Goal: Book appointment/travel/reservation

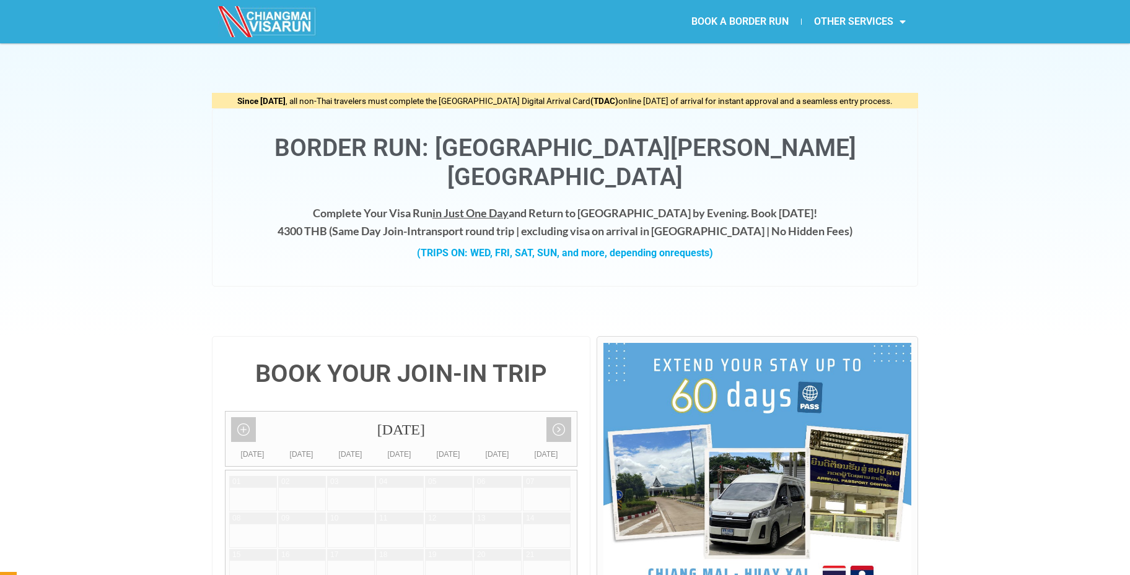
scroll to position [291, 0]
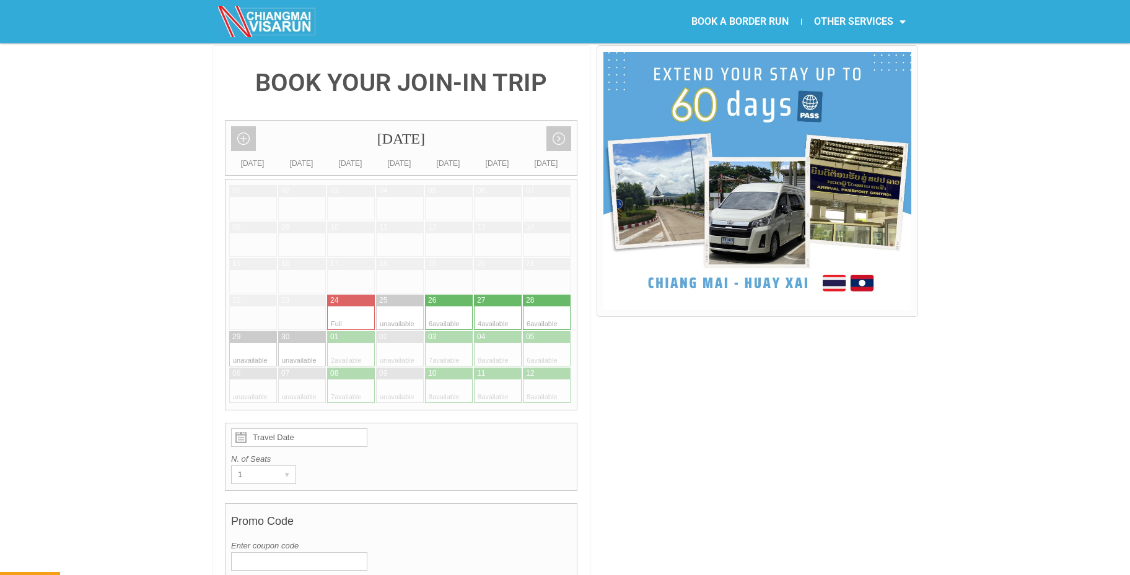
click at [536, 343] on div at bounding box center [535, 355] width 24 height 24
type input "[DATE]"
radio input "true"
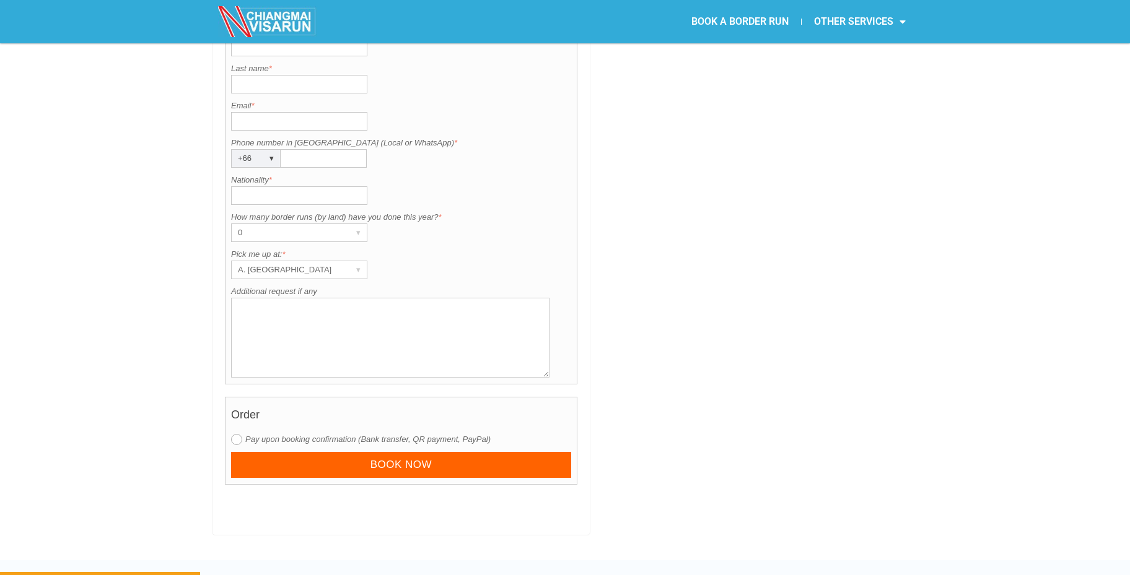
scroll to position [801, 0]
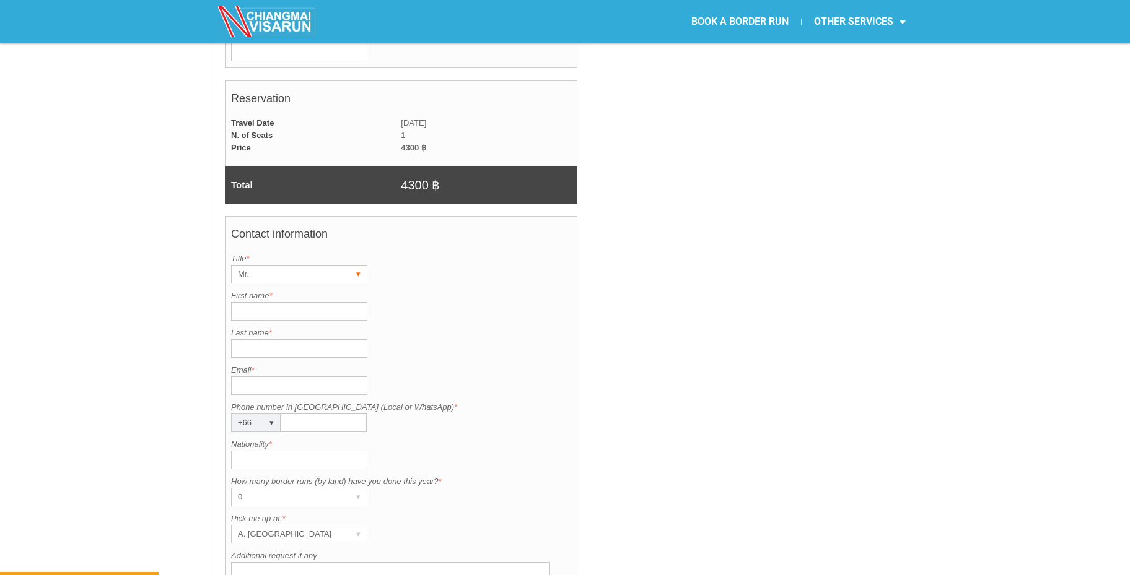
click at [282, 266] on div "Mr." at bounding box center [287, 274] width 111 height 17
drag, startPoint x: 438, startPoint y: 277, endPoint x: 369, endPoint y: 289, distance: 70.5
click at [438, 290] on div "First name is required. First name *" at bounding box center [401, 305] width 340 height 31
click at [306, 302] on input "First name *" at bounding box center [299, 311] width 136 height 19
type input "[PERSON_NAME]"
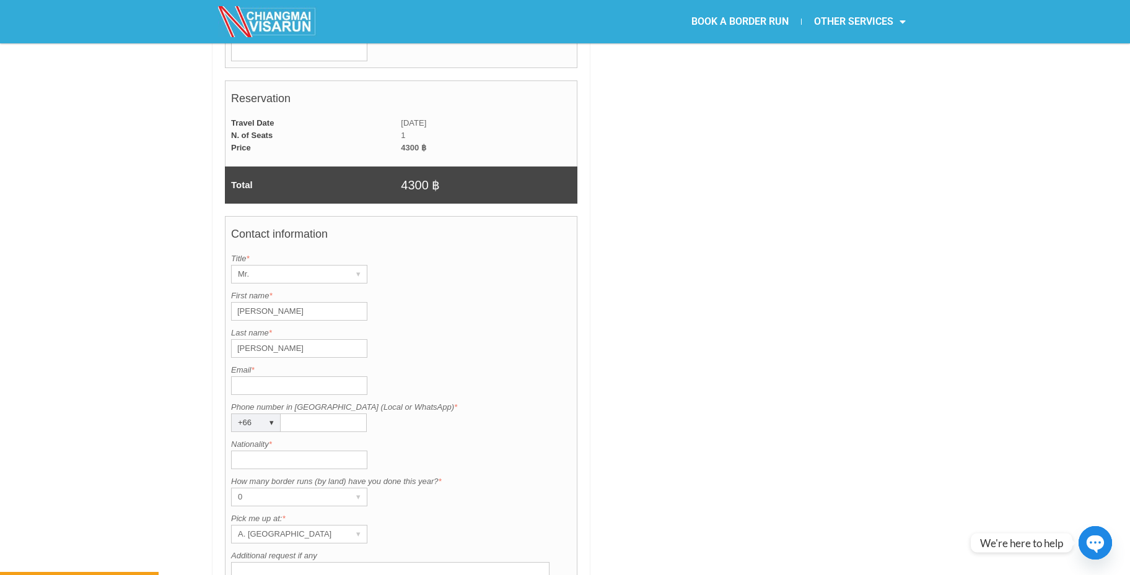
type input "[PERSON_NAME]"
type input "[PERSON_NAME][EMAIL_ADDRESS][PERSON_NAME][DOMAIN_NAME]"
click at [513, 328] on div "Last name is required. Last name * [PERSON_NAME]" at bounding box center [401, 342] width 340 height 31
click at [344, 399] on div "Contact information Title is required. Title * Mr. ▾ Mr. Mrs. Ms. First name is…" at bounding box center [401, 432] width 352 height 433
type input "937289477"
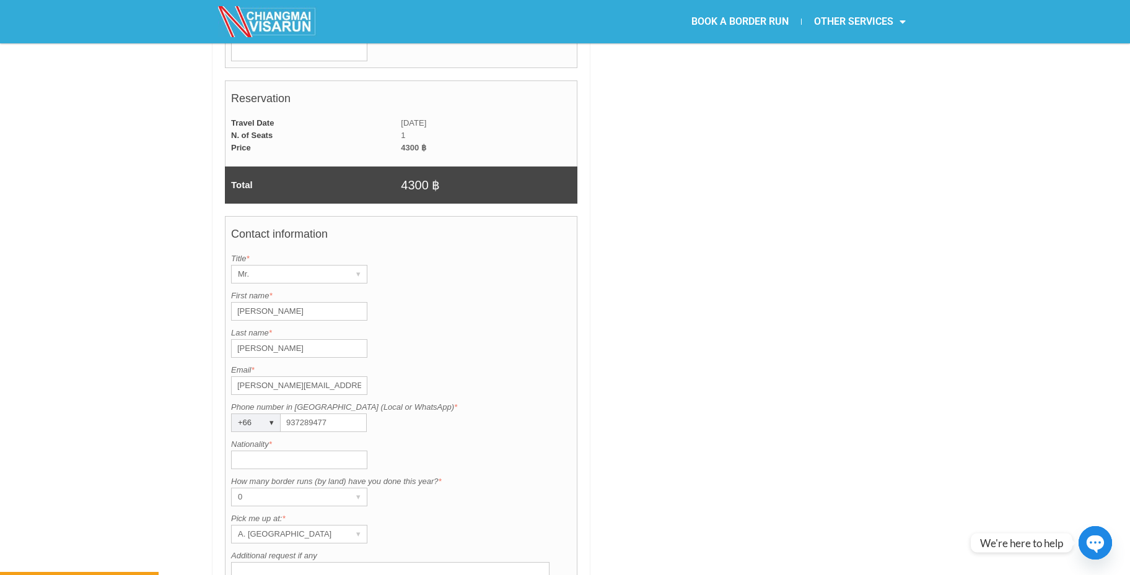
click at [276, 451] on input "Nationality *" at bounding box center [299, 460] width 136 height 19
type input "[GEOGRAPHIC_DATA]"
click at [305, 489] on div "0" at bounding box center [287, 497] width 111 height 17
click at [489, 476] on label "How many border runs (by land) have you done this year? *" at bounding box center [401, 482] width 340 height 12
click at [365, 526] on div "▾" at bounding box center [357, 534] width 17 height 17
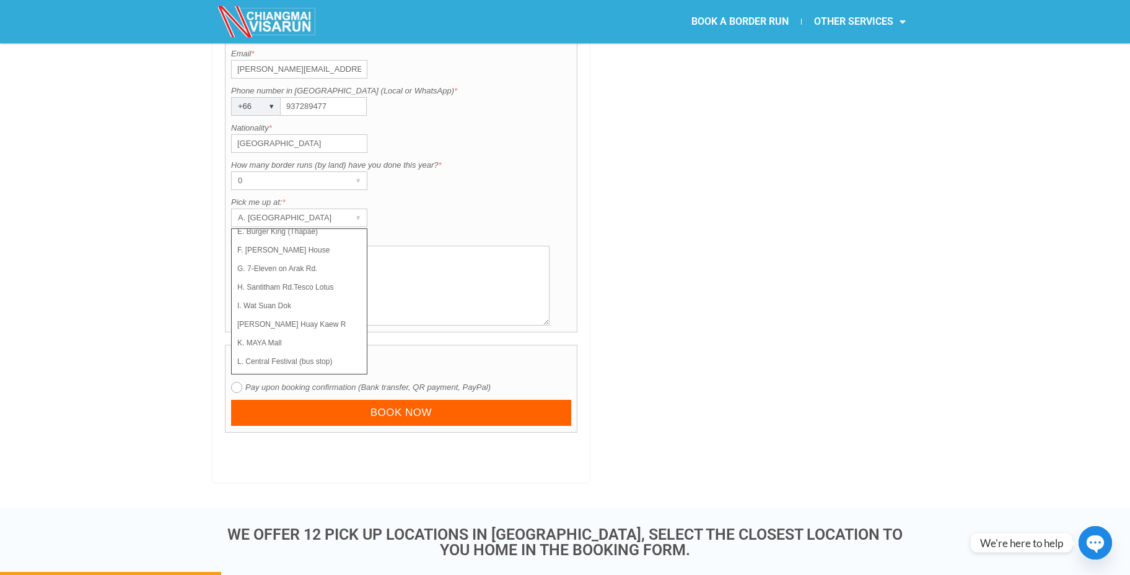
scroll to position [88, 0]
click at [312, 332] on li "K. MAYA Mall" at bounding box center [294, 341] width 124 height 19
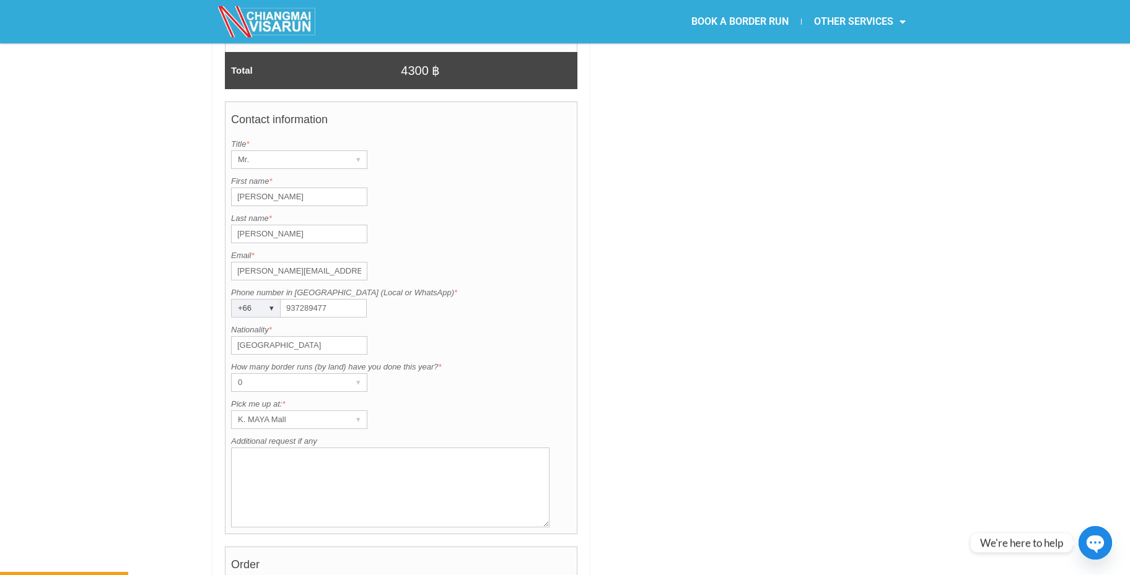
scroll to position [986, 0]
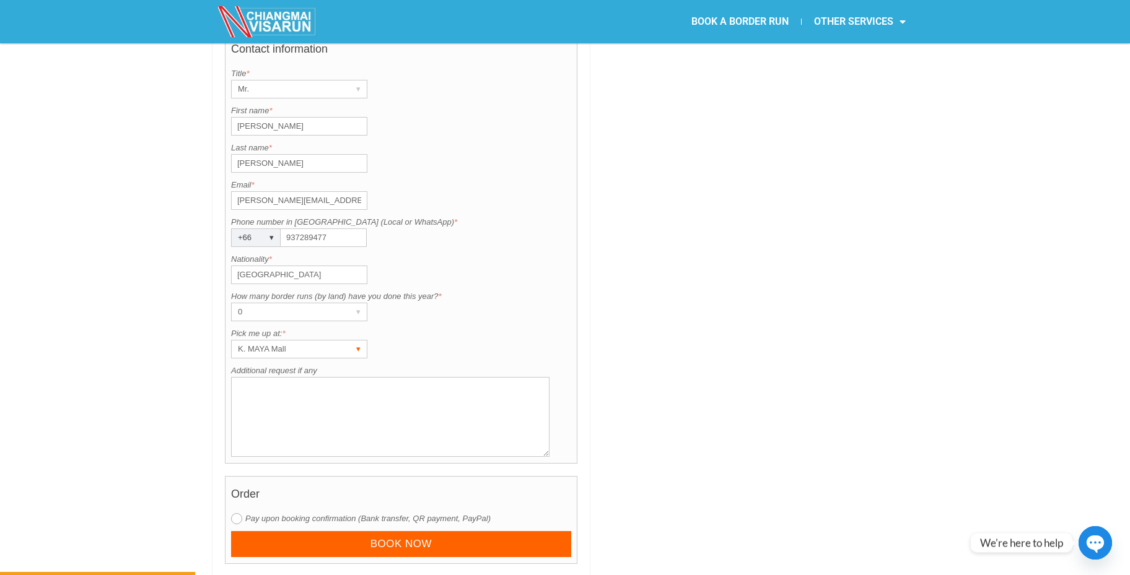
click at [358, 341] on div "▾" at bounding box center [357, 349] width 17 height 17
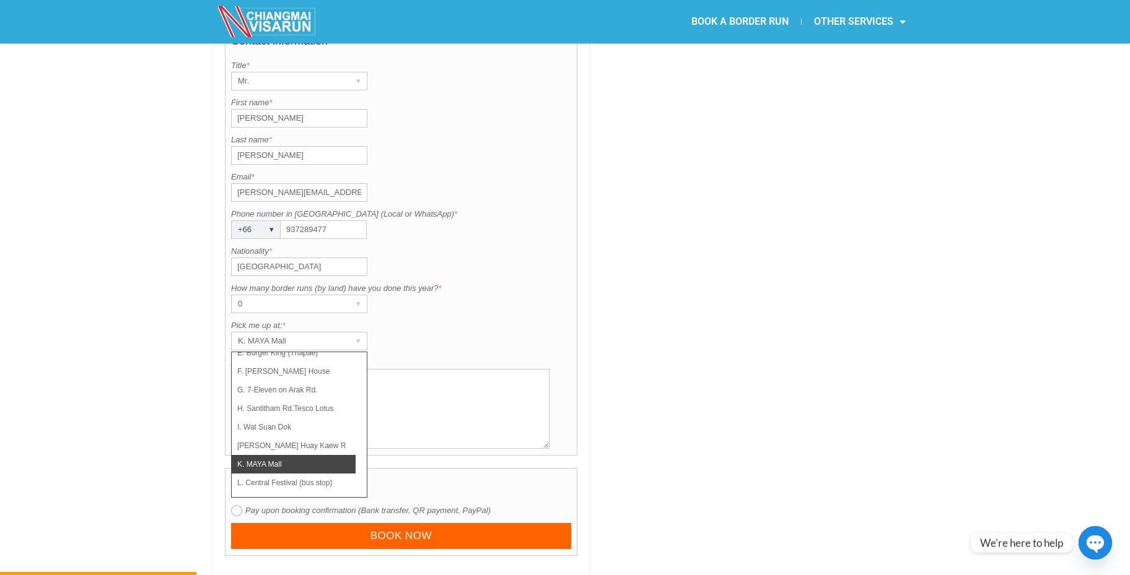
scroll to position [1002, 0]
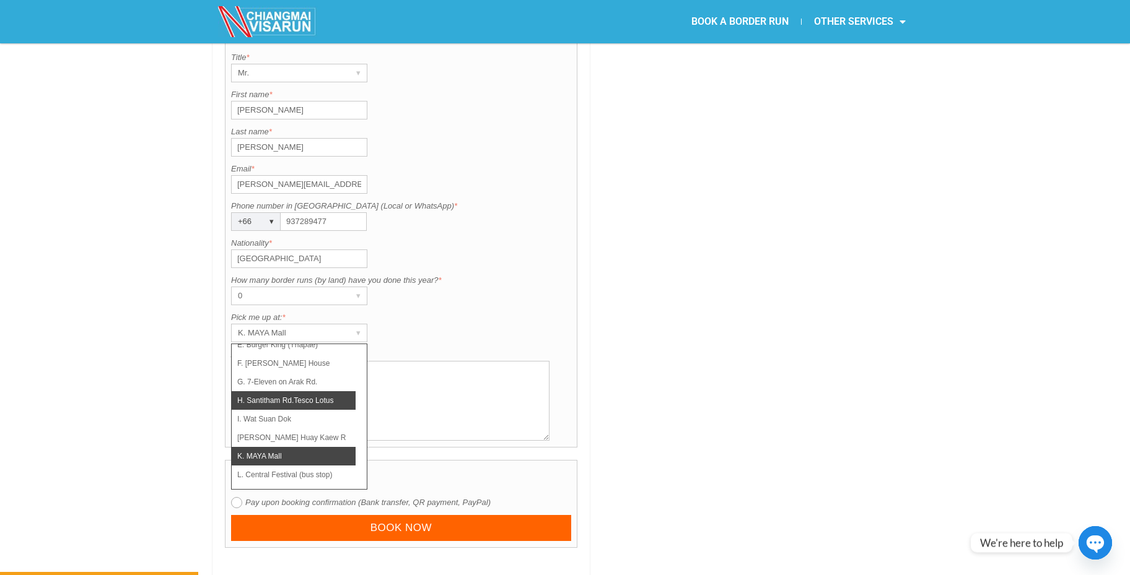
click at [321, 391] on li "H. Santitham Rd.Tesco Lotus" at bounding box center [294, 400] width 124 height 19
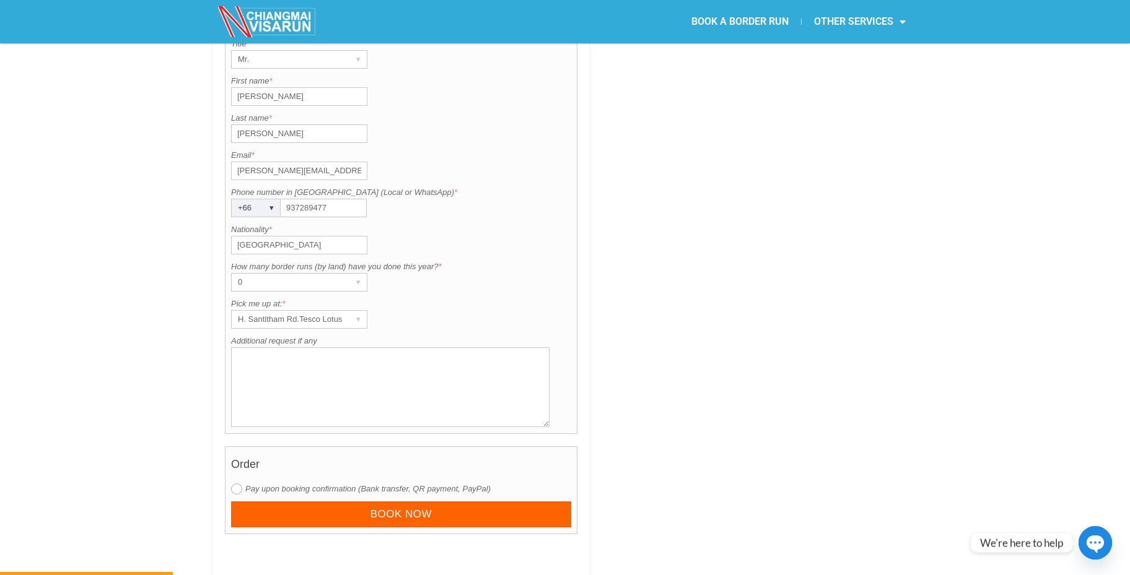
scroll to position [1227, 0]
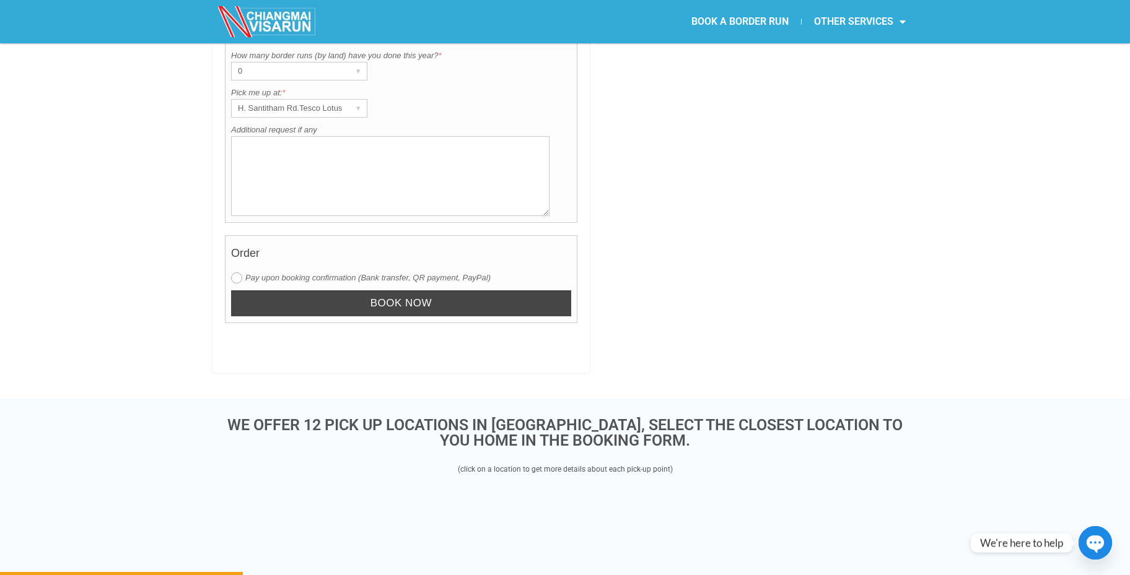
click at [362, 290] on input "Book now" at bounding box center [401, 303] width 340 height 27
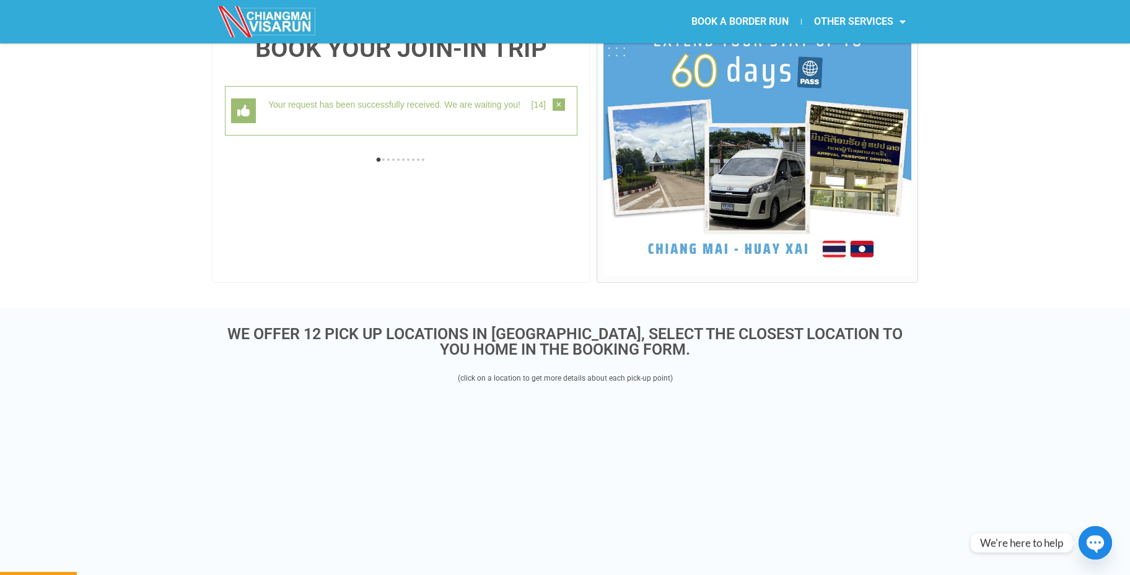
scroll to position [320, 0]
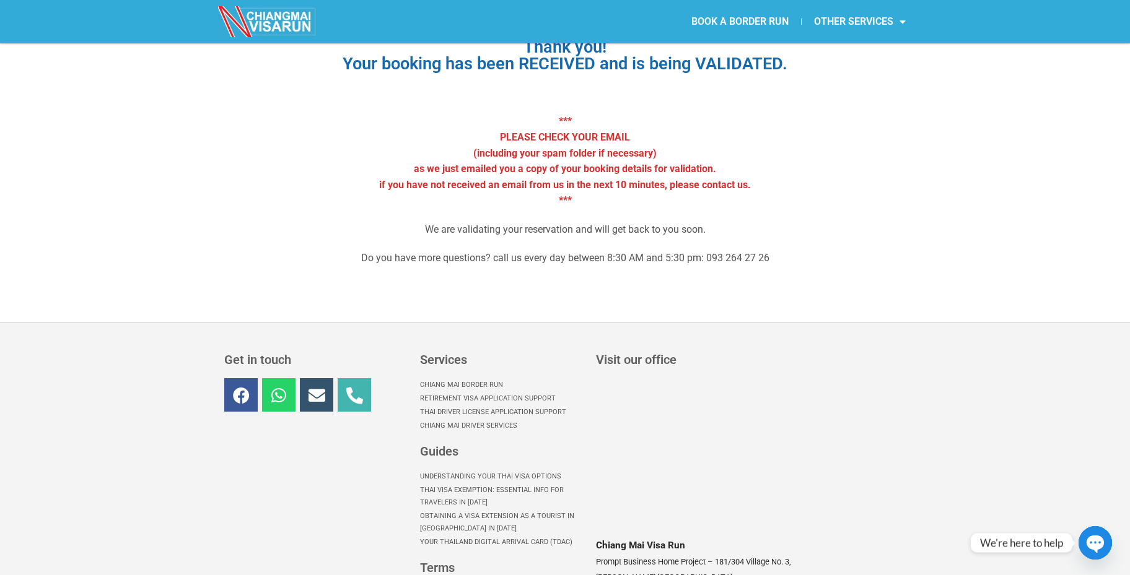
scroll to position [154, 0]
